Goal: Information Seeking & Learning: Learn about a topic

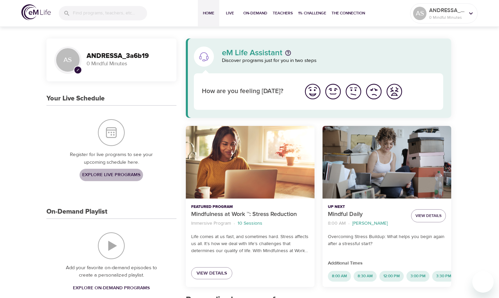
click at [115, 173] on span "Explore Live Programs" at bounding box center [111, 175] width 58 height 8
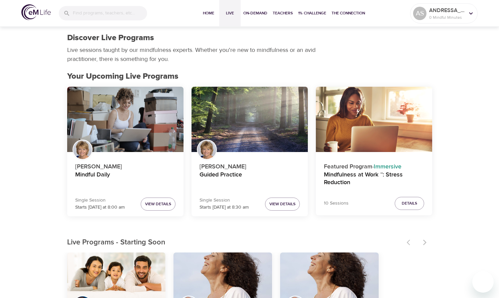
click at [276, 50] on p "Live sessions taught by our mindfulness experts. Whether you're new to mindfuln…" at bounding box center [192, 54] width 251 height 18
click at [258, 14] on span "On-Demand" at bounding box center [255, 13] width 24 height 7
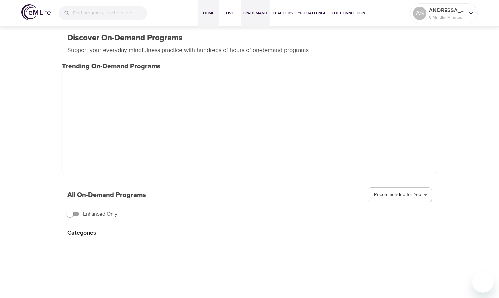
click at [204, 8] on button "Home" at bounding box center [208, 13] width 21 height 27
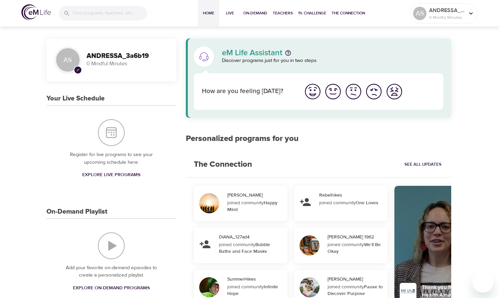
click at [353, 92] on img "I'm feeling ok" at bounding box center [353, 91] width 18 height 18
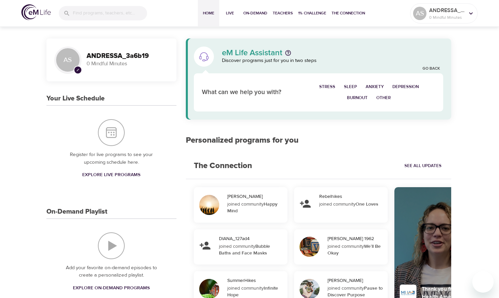
click at [327, 84] on span "Stress" at bounding box center [327, 87] width 16 height 8
click at [327, 85] on span "Stress" at bounding box center [327, 87] width 16 height 8
click at [349, 83] on span "Sleep" at bounding box center [350, 87] width 13 height 8
